Goal: Navigation & Orientation: Find specific page/section

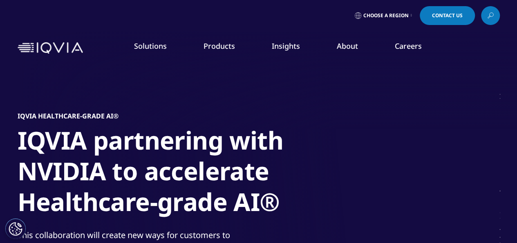
click at [27, 49] on img at bounding box center [50, 48] width 65 height 12
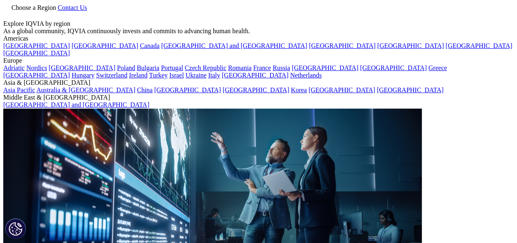
click at [58, 11] on icon at bounding box center [58, 7] width 0 height 7
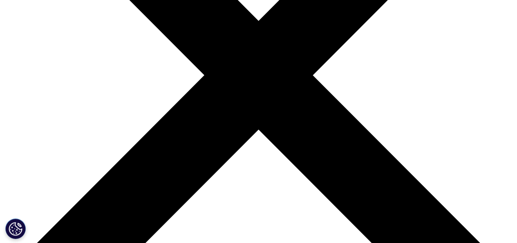
scroll to position [123, 0]
